Goal: Task Accomplishment & Management: Manage account settings

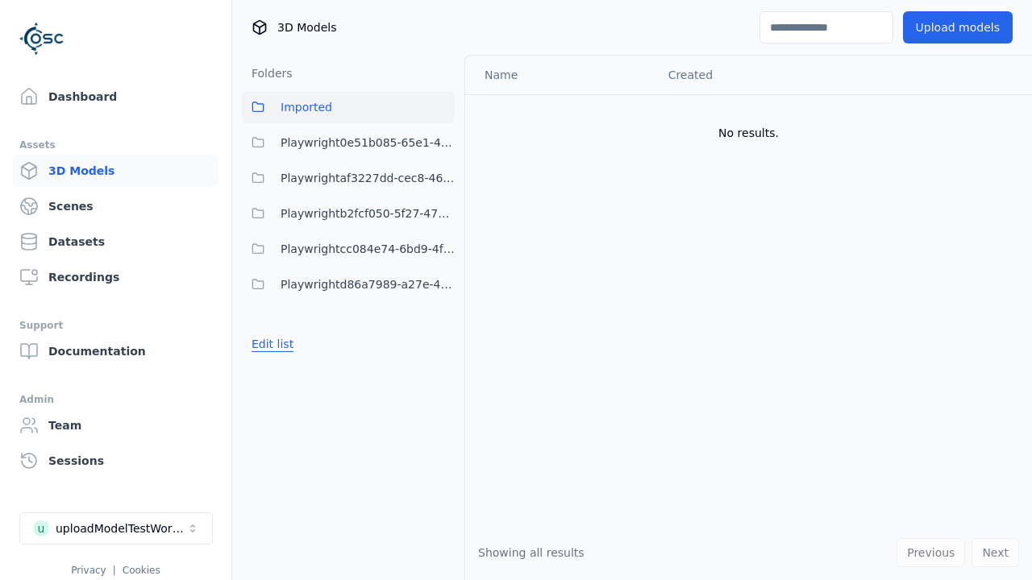
click at [270, 344] on button "Edit list" at bounding box center [272, 344] width 61 height 29
click at [284, 344] on link "Create folder" at bounding box center [288, 344] width 74 height 16
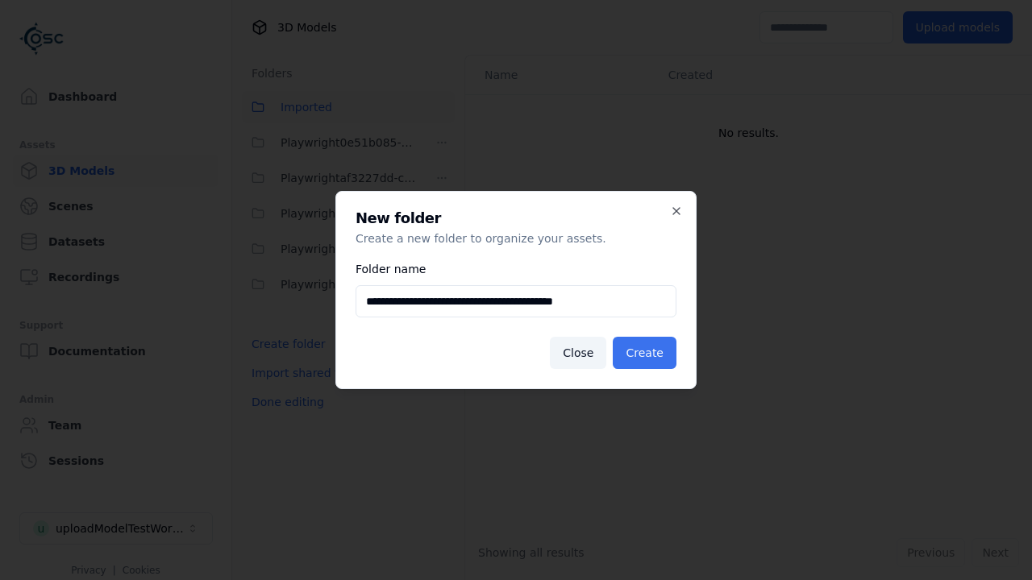
type input "**********"
click at [646, 353] on button "Create" at bounding box center [645, 353] width 64 height 32
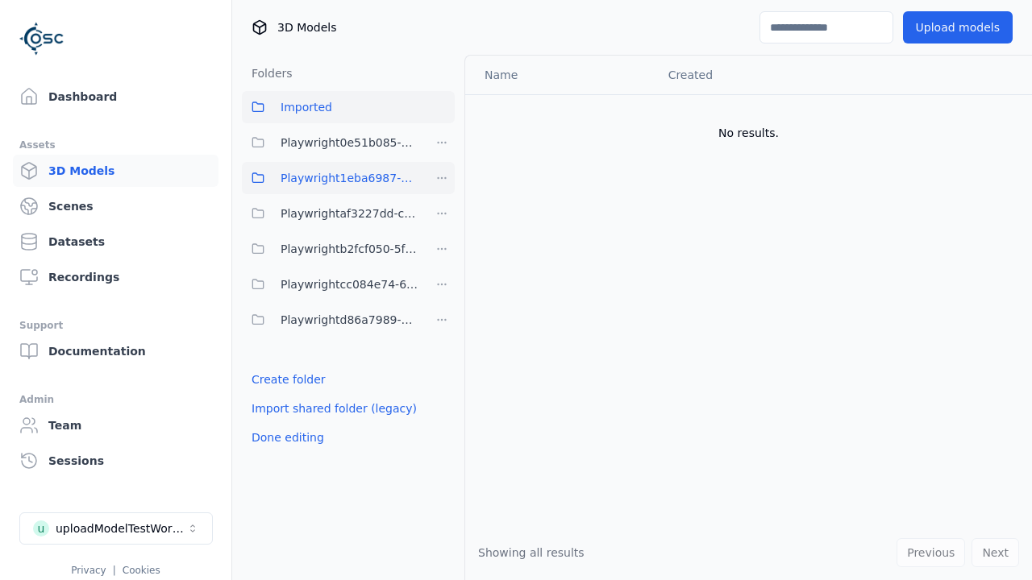
click at [330, 178] on span "Playwright1eba6987-4b3f-4033-a0d6-7f6966b5569c" at bounding box center [349, 177] width 139 height 19
click at [960, 27] on button "Upload models" at bounding box center [958, 27] width 110 height 32
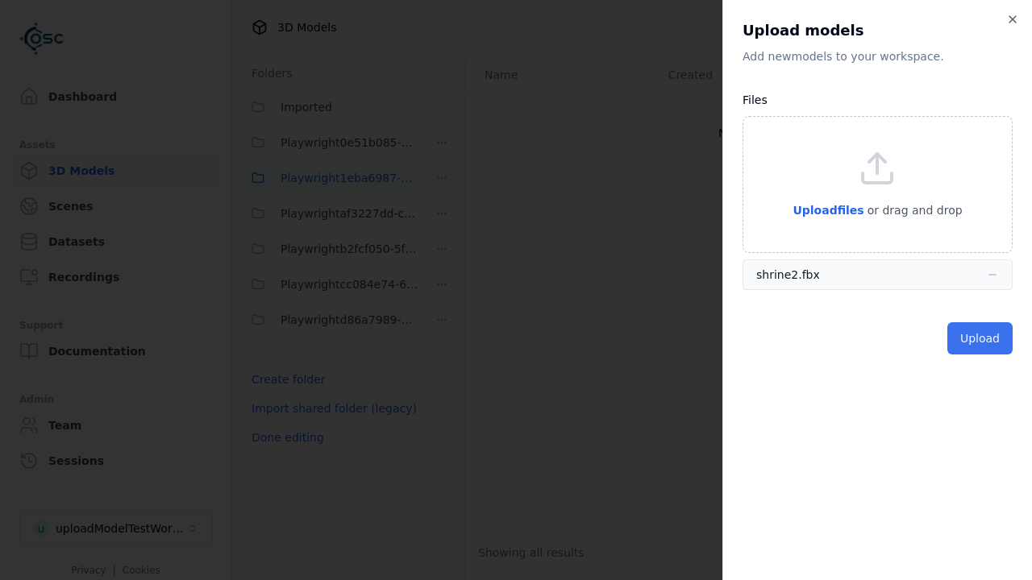
click at [981, 338] on button "Upload" at bounding box center [979, 338] width 65 height 32
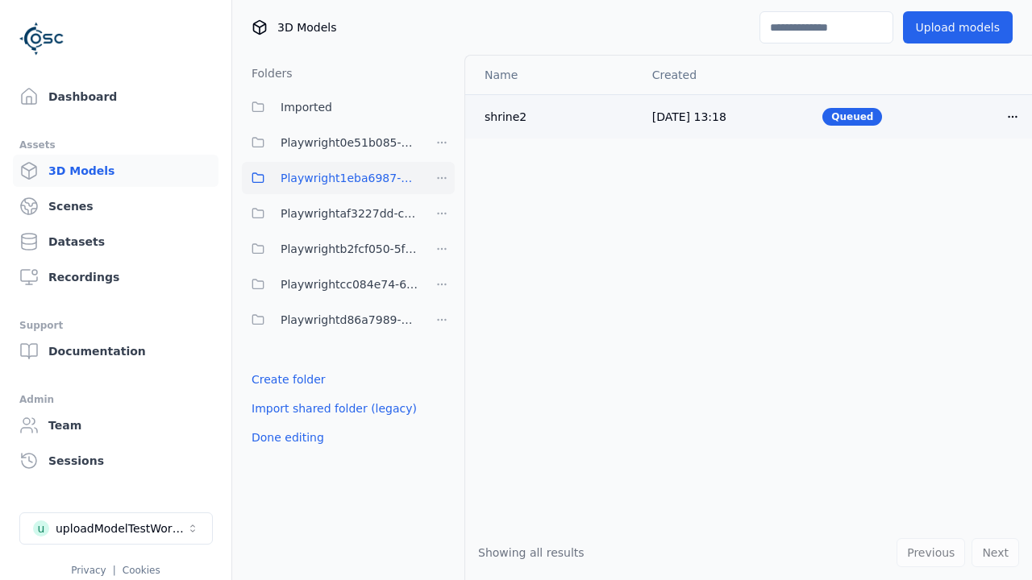
click at [999, 116] on html "Support Dashboard Assets 3D Models Scenes Datasets Recordings Support Documenta…" at bounding box center [516, 290] width 1032 height 580
click at [963, 177] on div "Delete" at bounding box center [963, 178] width 95 height 26
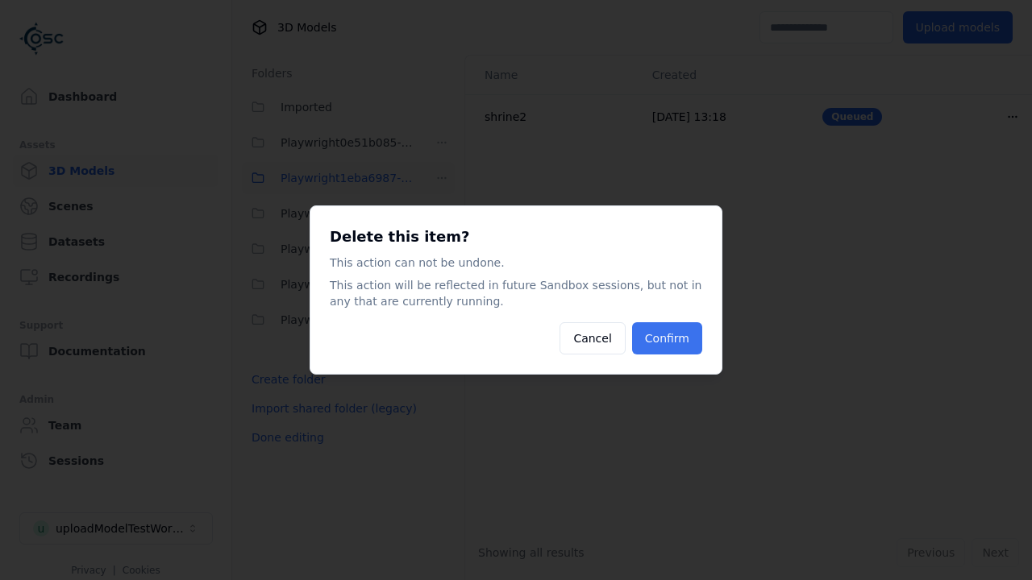
click at [668, 338] on button "Confirm" at bounding box center [667, 338] width 70 height 32
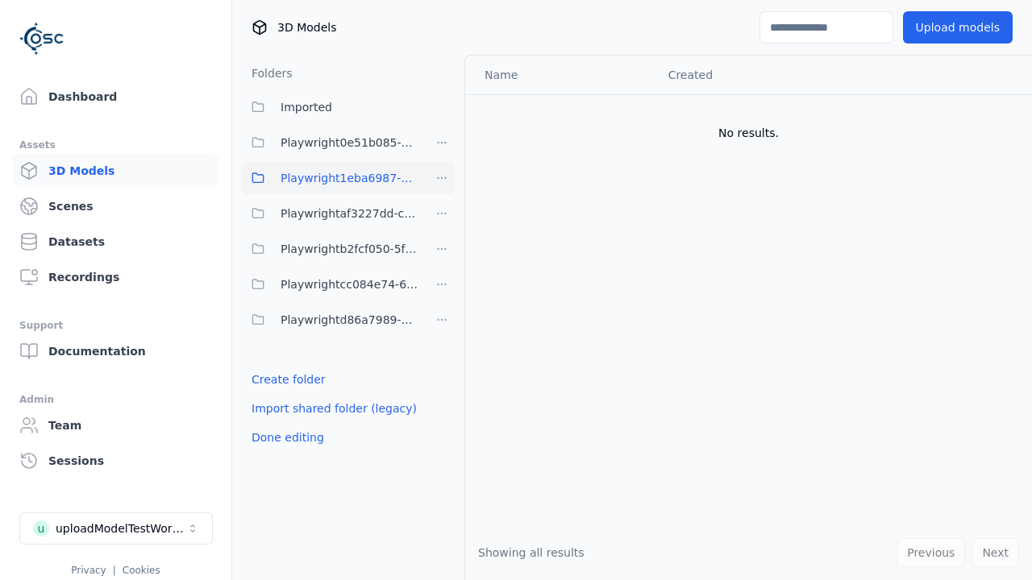
click at [442, 178] on html "Support Dashboard Assets 3D Models Scenes Datasets Recordings Support Documenta…" at bounding box center [516, 290] width 1032 height 580
click at [441, 288] on div "Delete" at bounding box center [447, 289] width 108 height 26
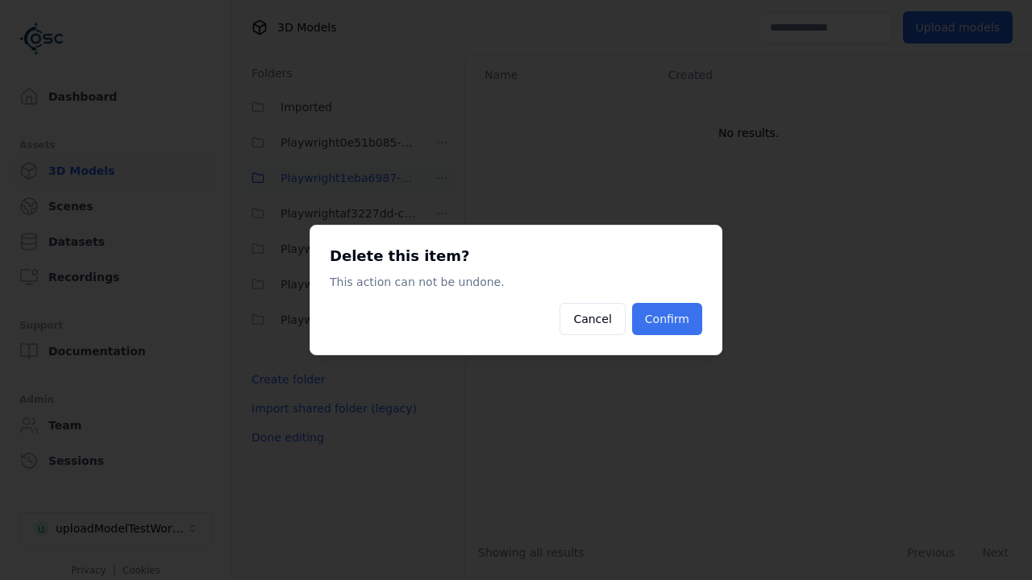
click at [668, 319] on button "Confirm" at bounding box center [667, 319] width 70 height 32
